Goal: Task Accomplishment & Management: Use online tool/utility

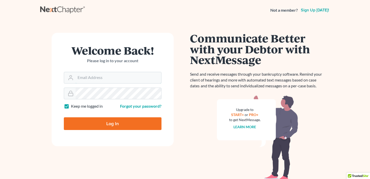
type input "[EMAIL_ADDRESS][DOMAIN_NAME]"
click at [139, 128] on input "Log In" at bounding box center [113, 124] width 98 height 13
type input "Thinking..."
type input "[EMAIL_ADDRESS][DOMAIN_NAME]"
click at [117, 126] on input "Log In" at bounding box center [113, 124] width 98 height 13
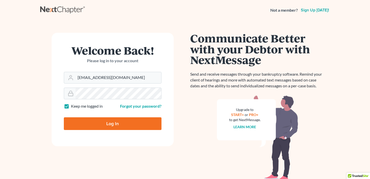
type input "Thinking..."
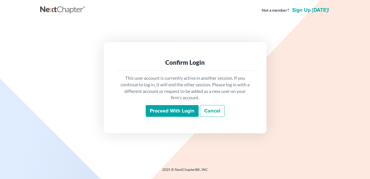
click at [180, 110] on input "Proceed with login" at bounding box center [172, 111] width 53 height 12
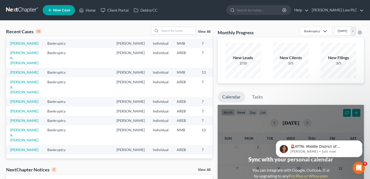
scroll to position [142, 0]
click at [16, 119] on link "Herron, William" at bounding box center [24, 121] width 28 height 4
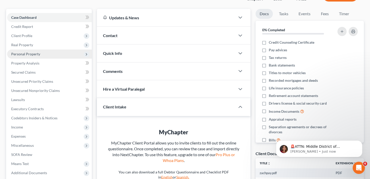
scroll to position [42, 0]
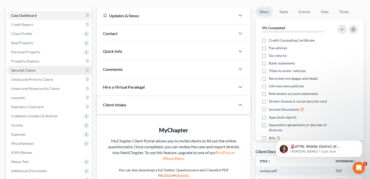
click at [40, 72] on link "Secured Claims" at bounding box center [49, 70] width 85 height 9
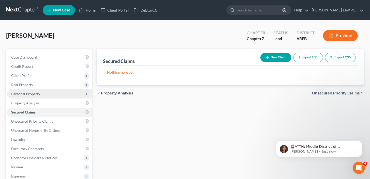
click at [51, 93] on span "Personal Property" at bounding box center [49, 94] width 85 height 9
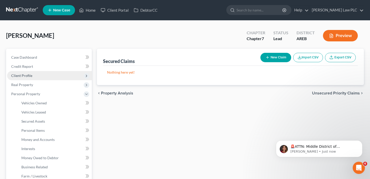
click at [49, 76] on span "Client Profile" at bounding box center [49, 75] width 85 height 9
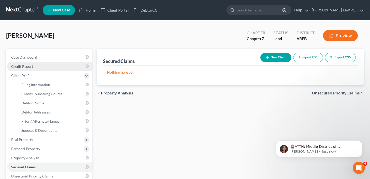
click at [50, 65] on link "Credit Report" at bounding box center [49, 66] width 85 height 9
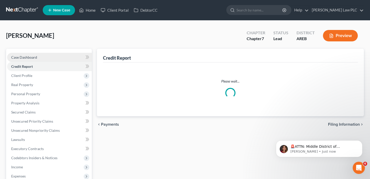
click at [48, 58] on link "Case Dashboard" at bounding box center [49, 57] width 85 height 9
